Goal: Register for event/course

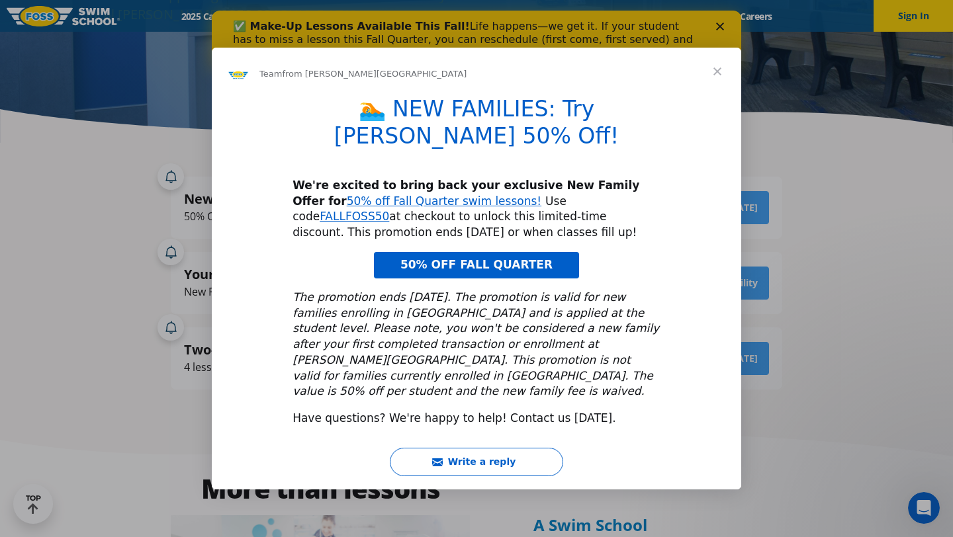
click at [719, 89] on span "Close" at bounding box center [718, 72] width 48 height 48
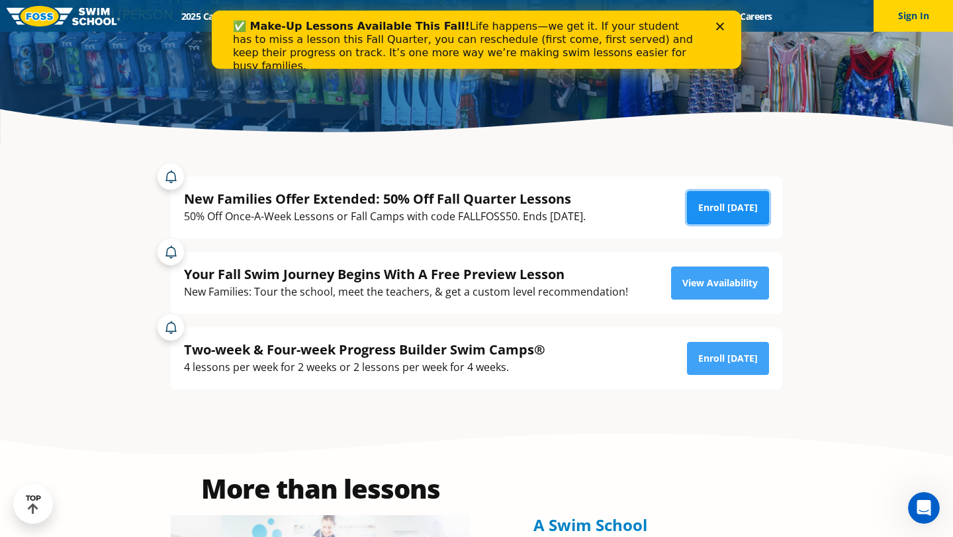
click at [736, 206] on link "Enroll [DATE]" at bounding box center [728, 207] width 82 height 33
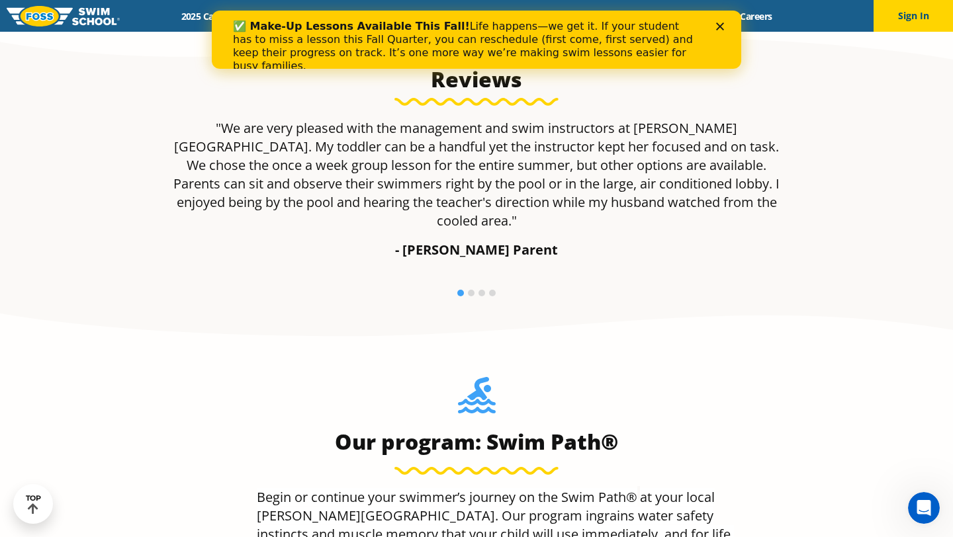
scroll to position [948, 0]
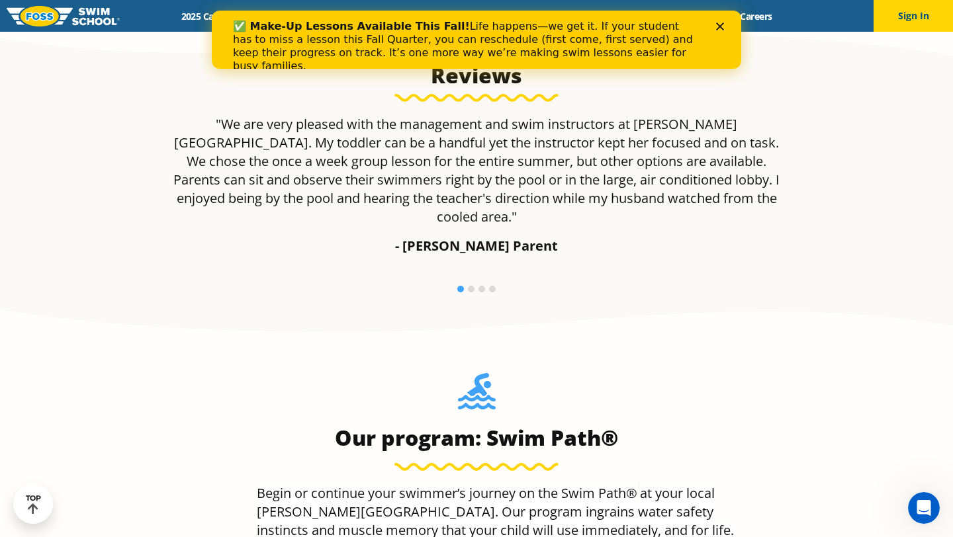
click at [719, 28] on icon "Close" at bounding box center [720, 26] width 8 height 8
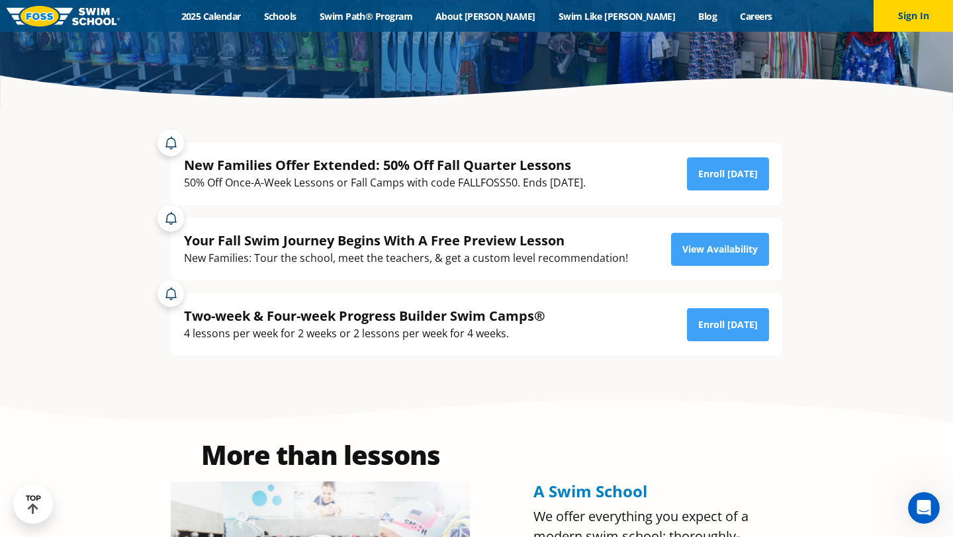
scroll to position [145, 0]
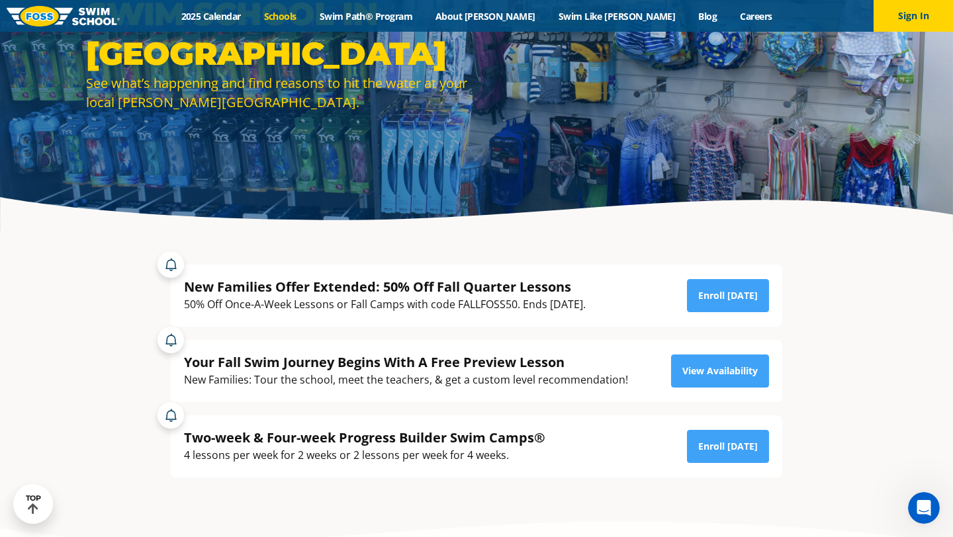
click at [308, 19] on link "Schools" at bounding box center [280, 16] width 56 height 13
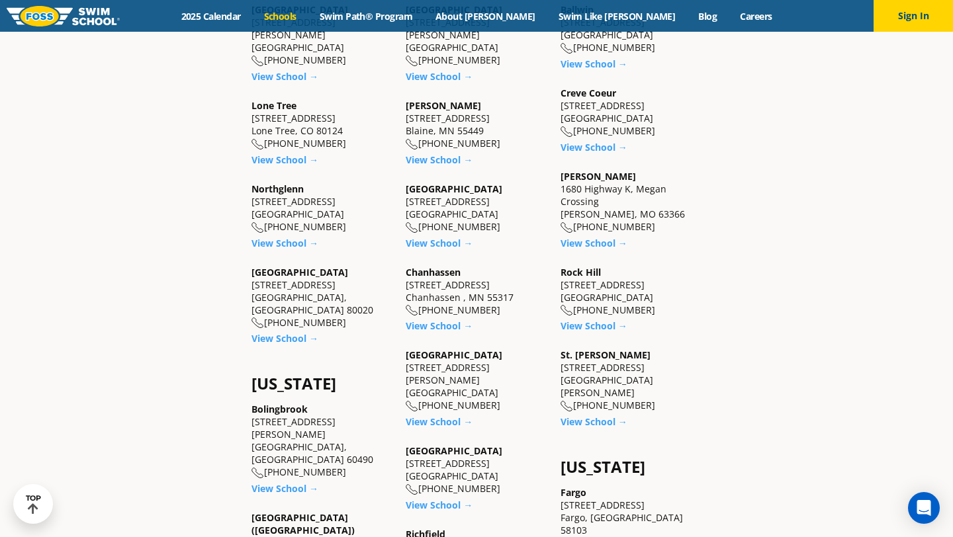
scroll to position [549, 0]
click at [421, 165] on link "View School →" at bounding box center [439, 158] width 67 height 13
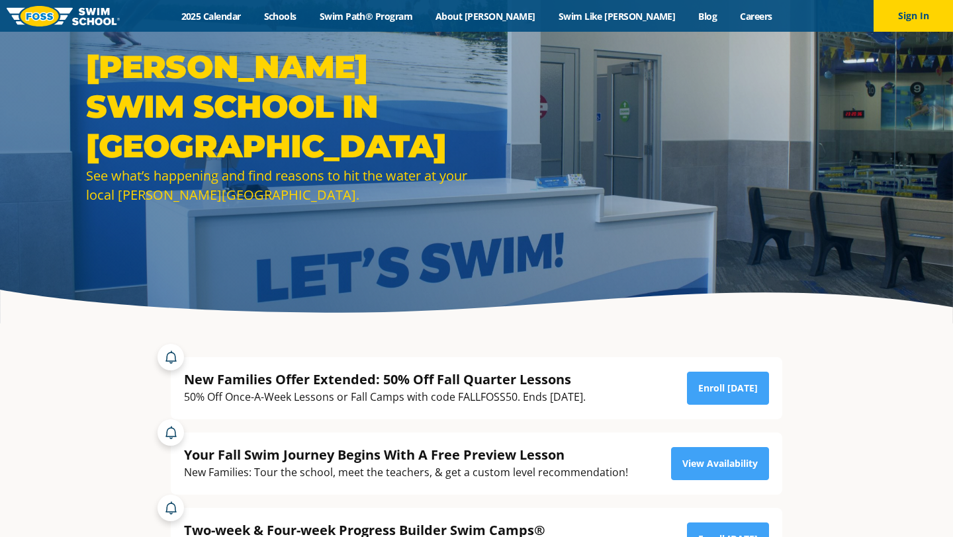
scroll to position [67, 0]
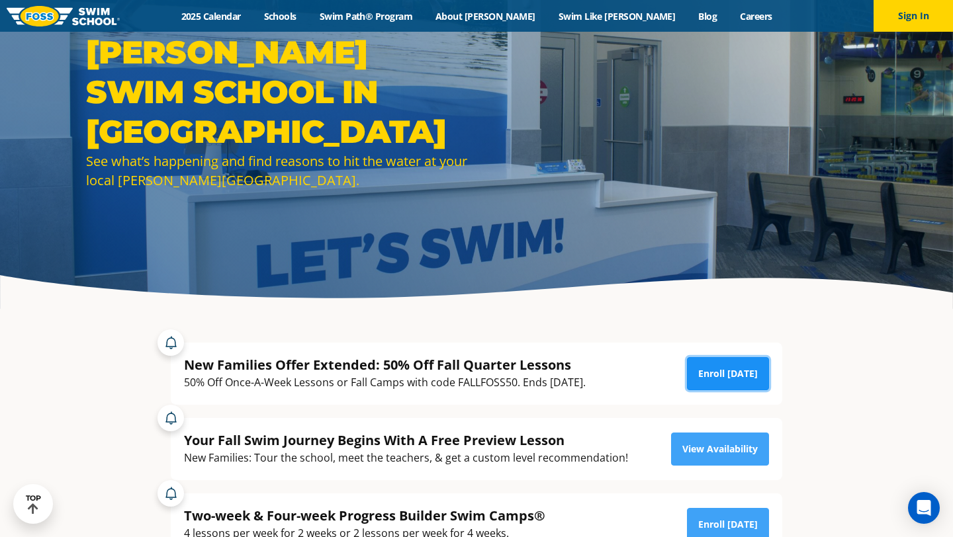
click at [733, 375] on link "Enroll [DATE]" at bounding box center [728, 373] width 82 height 33
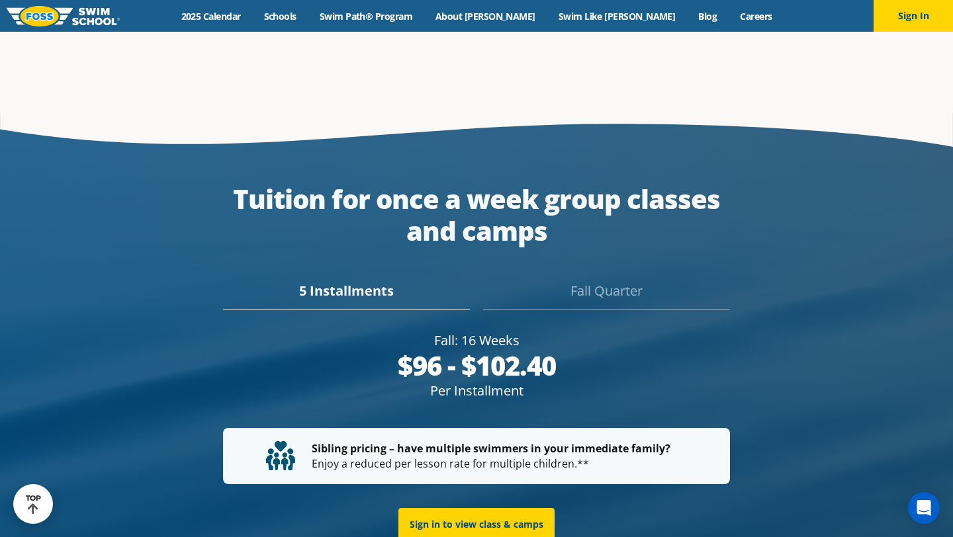
scroll to position [2352, 0]
